Goal: Transaction & Acquisition: Book appointment/travel/reservation

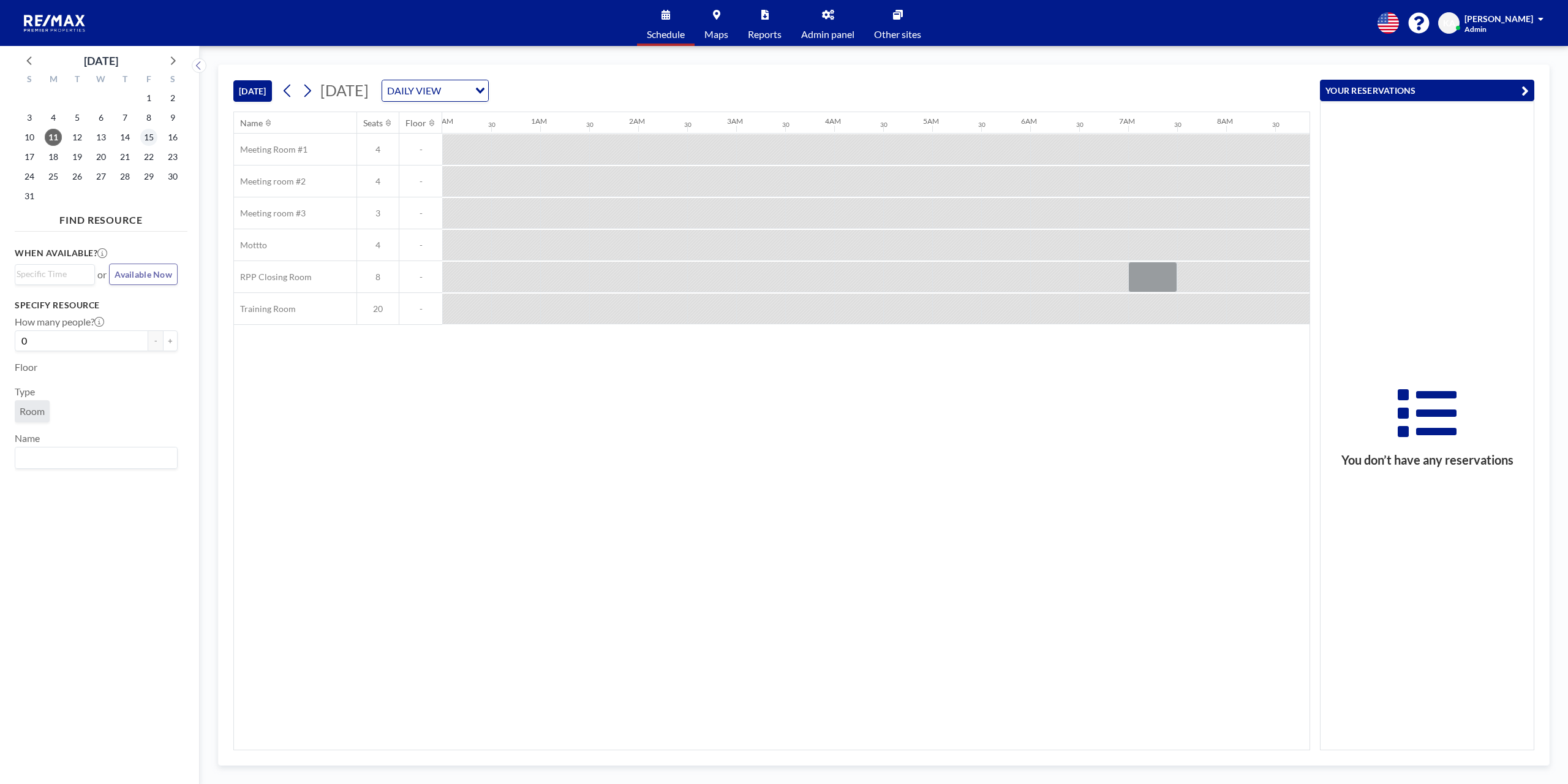
scroll to position [0, 882]
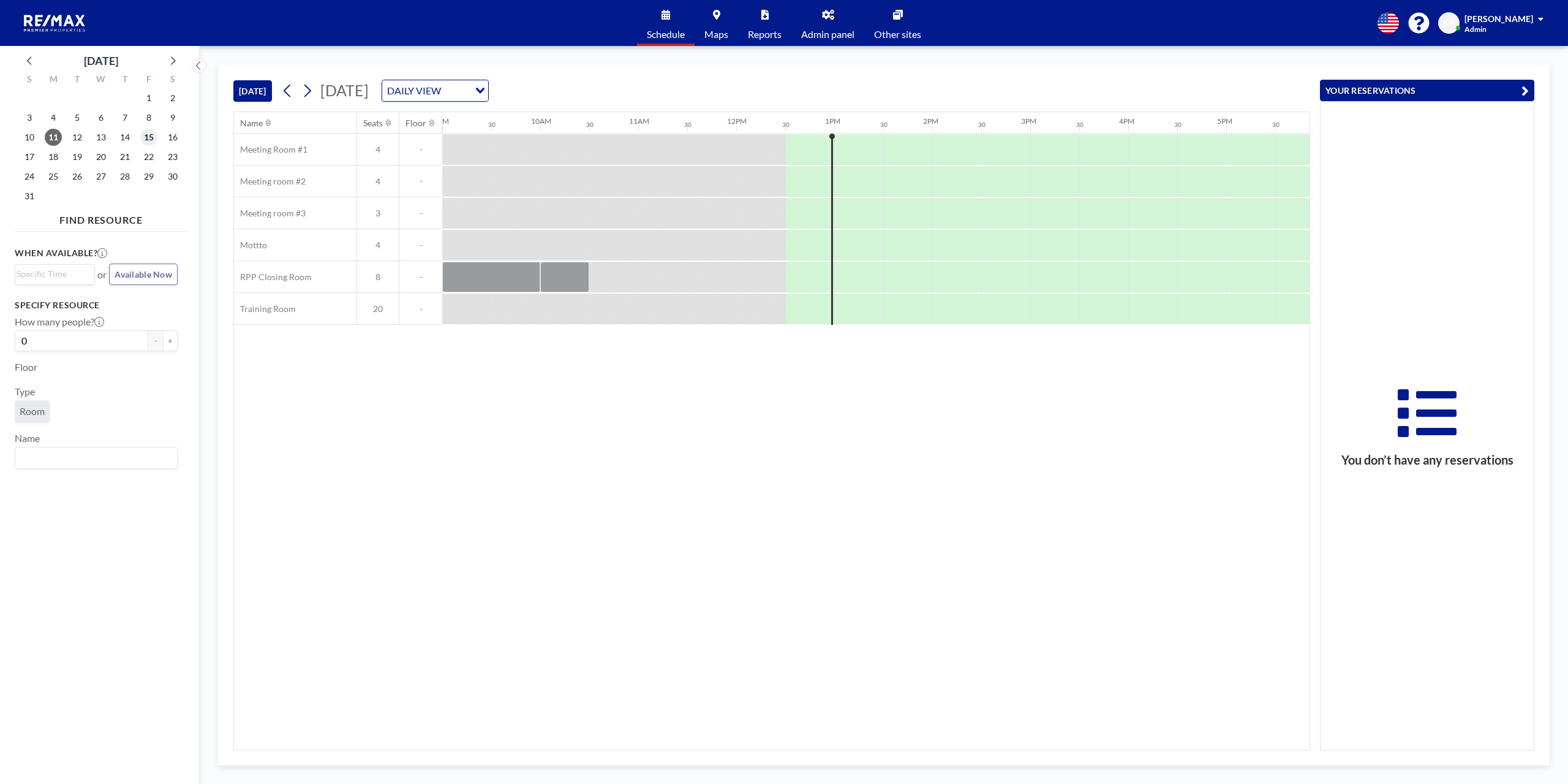
click at [153, 136] on span "15" at bounding box center [148, 137] width 17 height 17
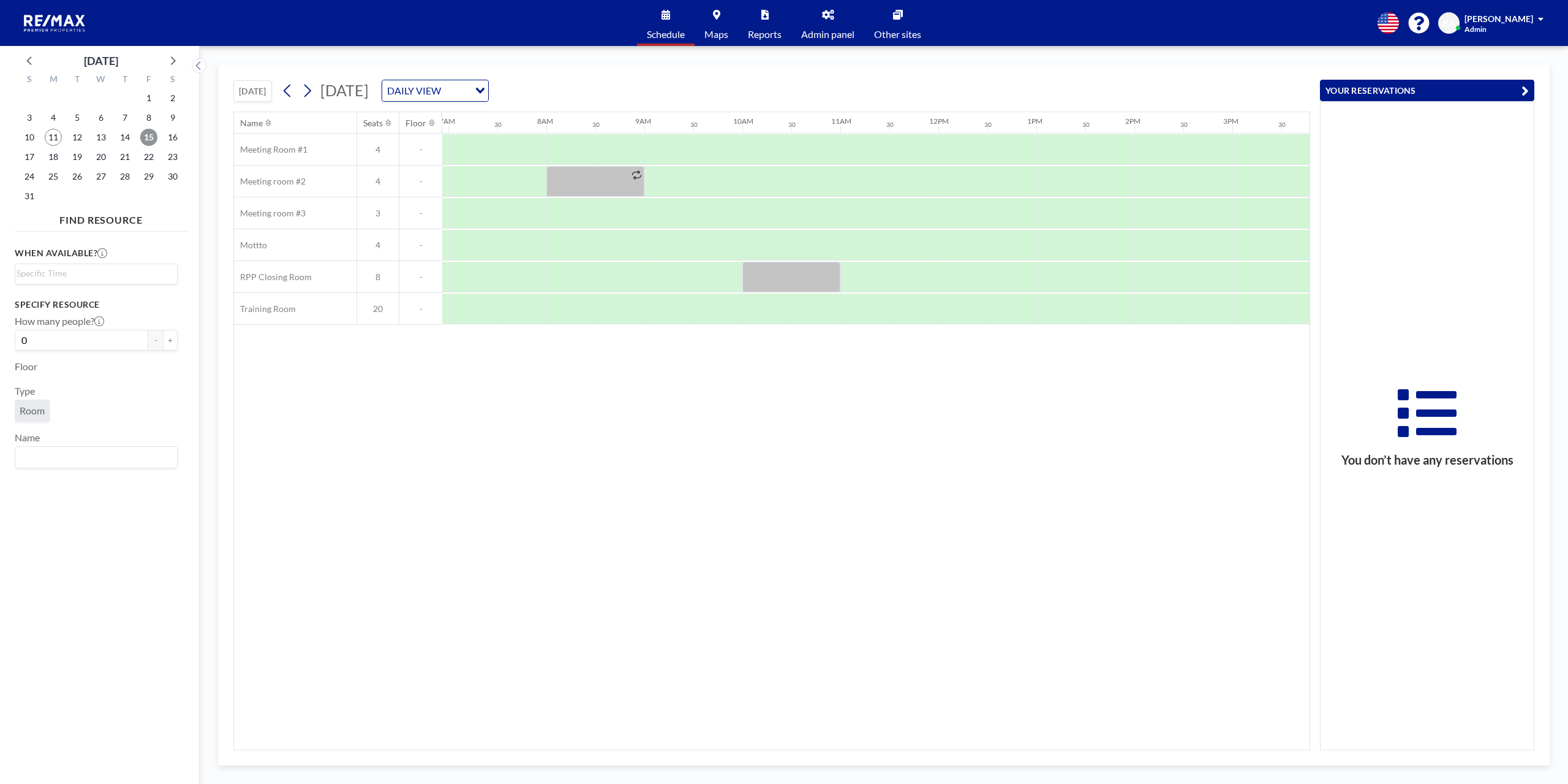
scroll to position [0, 735]
click at [805, 189] on div at bounding box center [809, 181] width 49 height 31
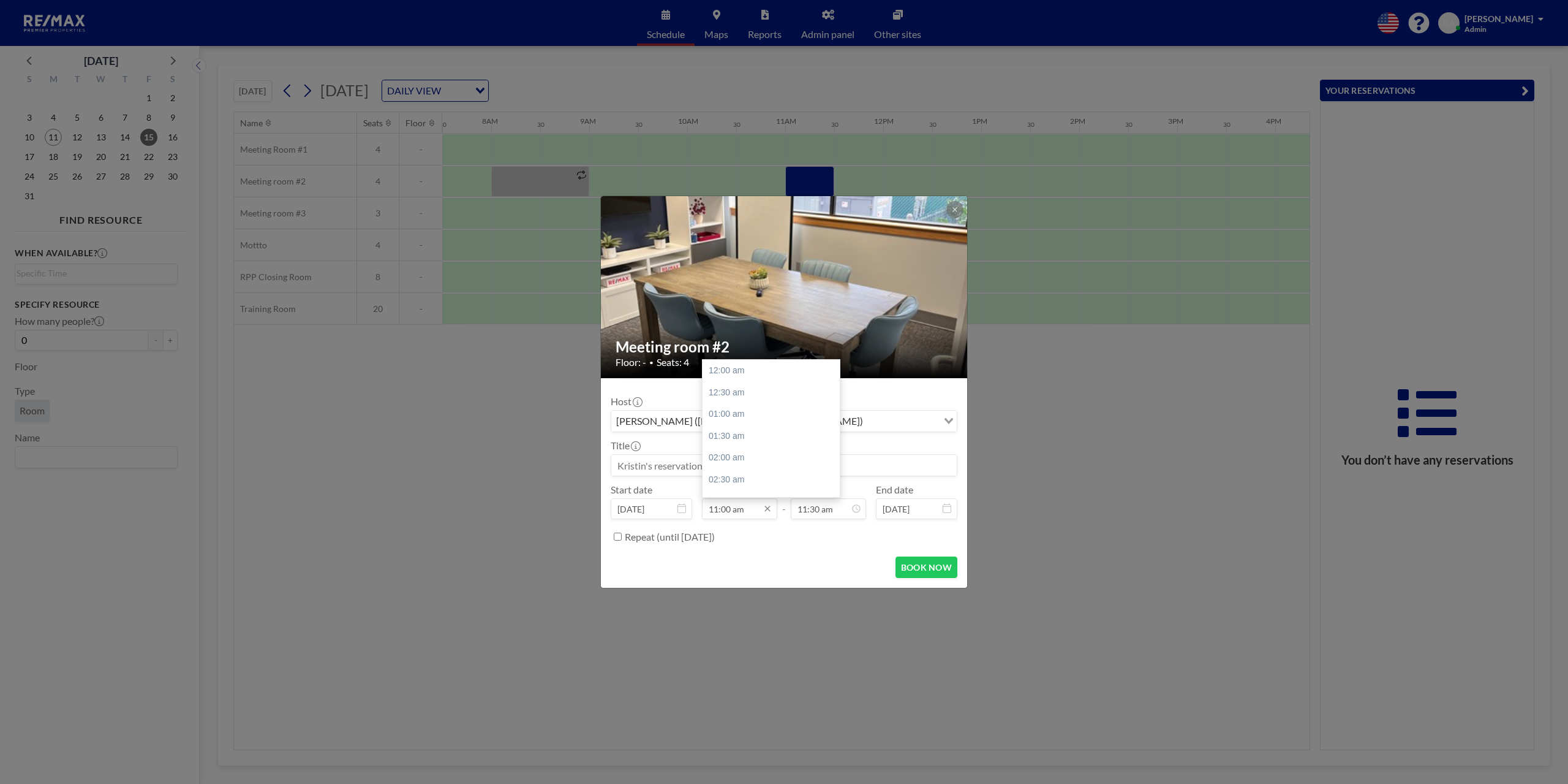
scroll to position [480, 0]
click at [752, 509] on input "11:00 am" at bounding box center [740, 508] width 75 height 21
click at [727, 373] on div "11:00 am" at bounding box center [774, 371] width 144 height 22
click at [813, 512] on input "11:30 am" at bounding box center [828, 508] width 75 height 21
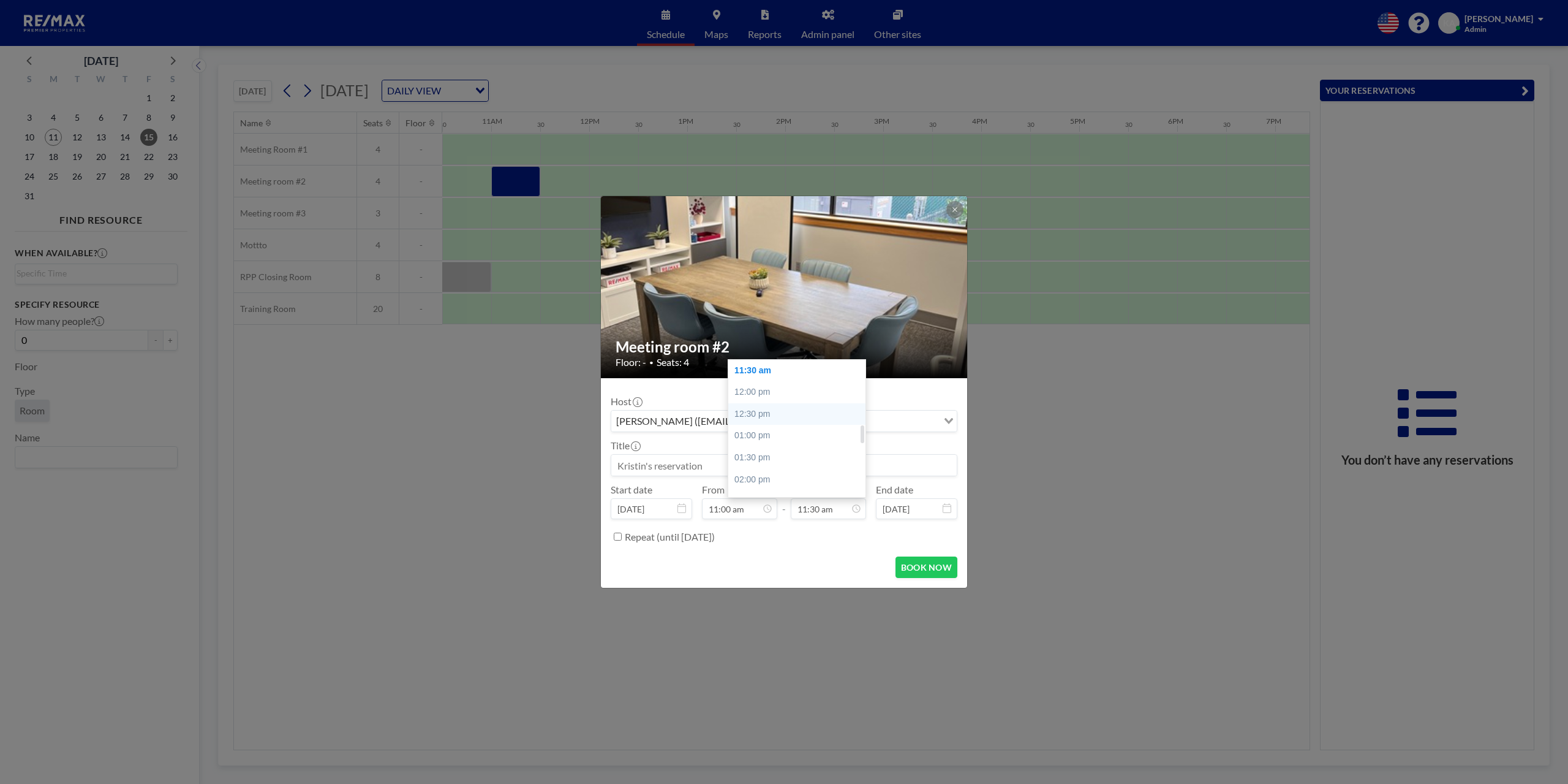
click at [771, 405] on div "12:30 pm" at bounding box center [799, 414] width 144 height 22
type input "12:30 pm"
click at [774, 459] on input at bounding box center [784, 464] width 345 height 21
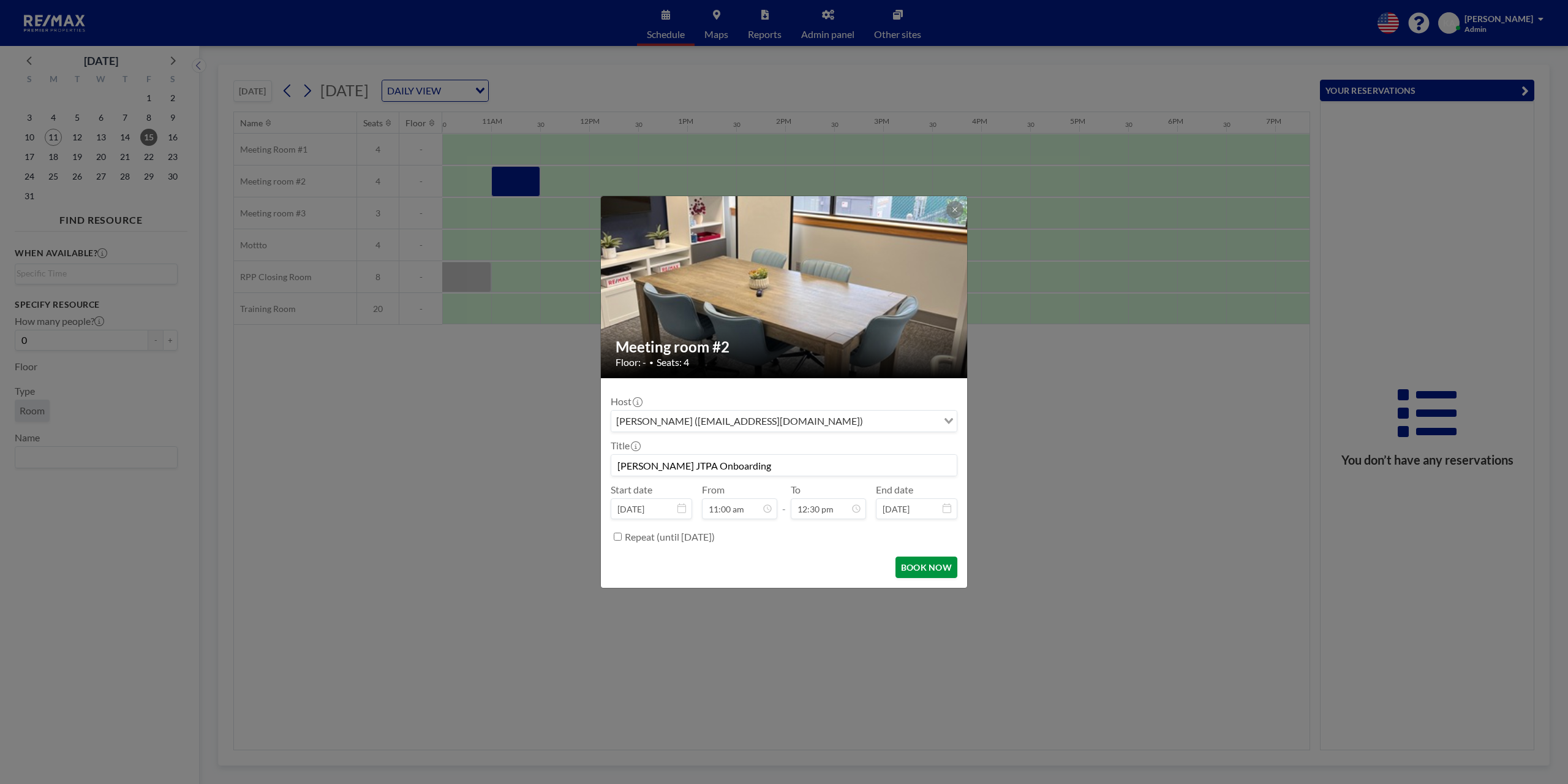
click at [927, 567] on button "BOOK NOW" at bounding box center [926, 568] width 61 height 22
type input "[PERSON_NAME] JTPA Onboarding"
